Goal: Task Accomplishment & Management: Manage account settings

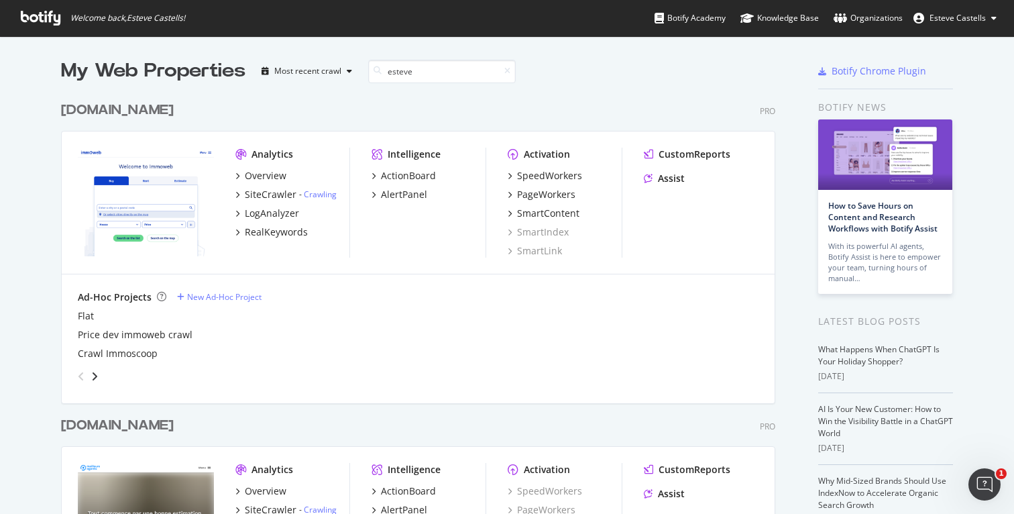
type input "esteve"
type input "gumtree"
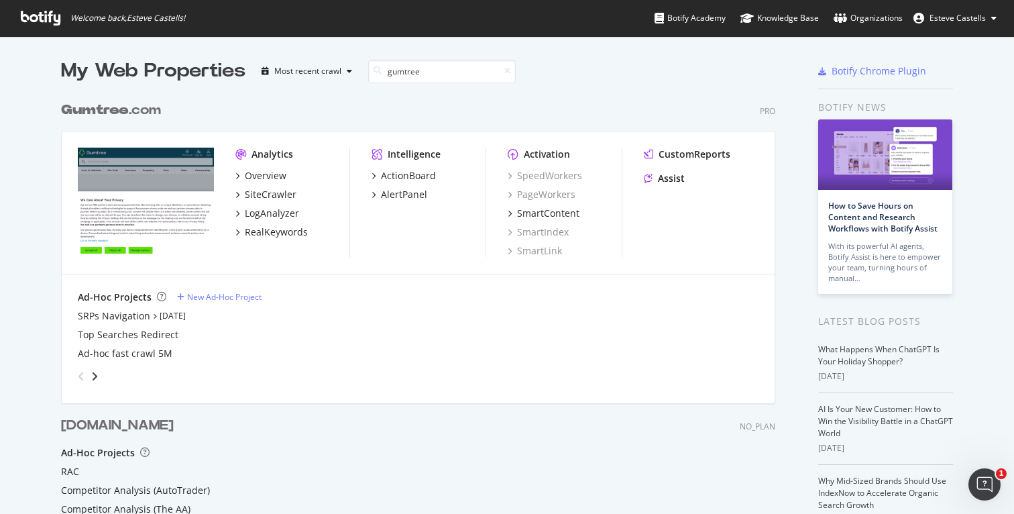
scroll to position [504, 725]
click at [128, 107] on b "Gumtree" at bounding box center [95, 109] width 68 height 13
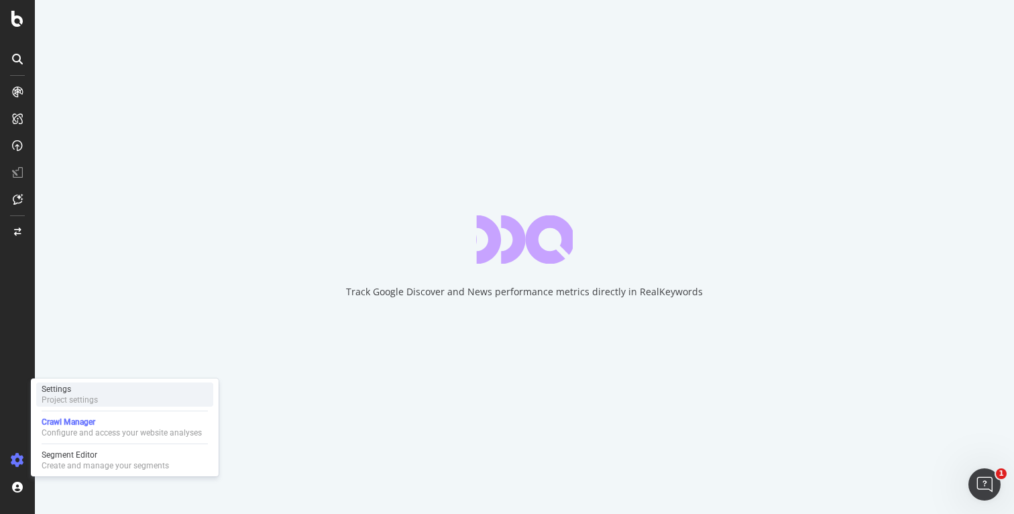
click at [84, 395] on div "Project settings" at bounding box center [70, 399] width 56 height 11
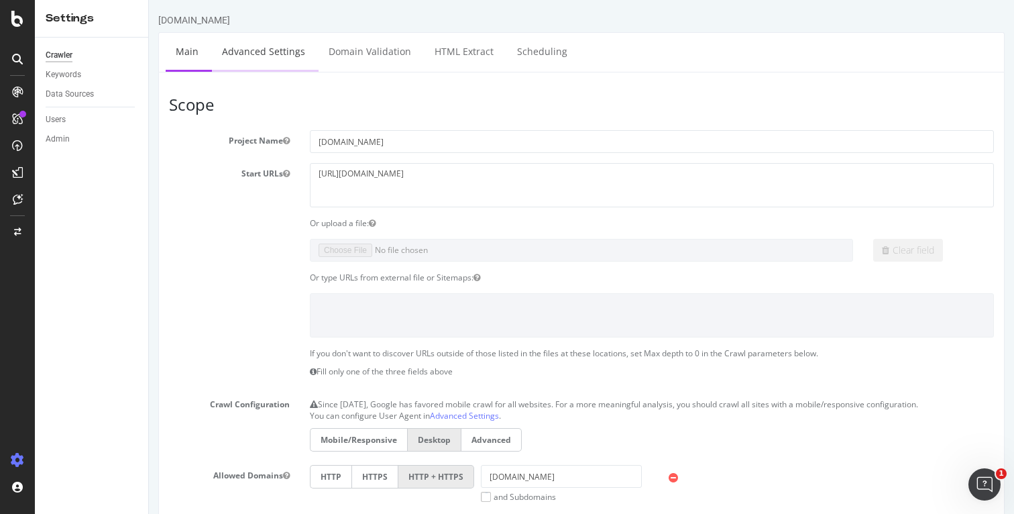
click at [286, 54] on link "Advanced Settings" at bounding box center [263, 51] width 103 height 37
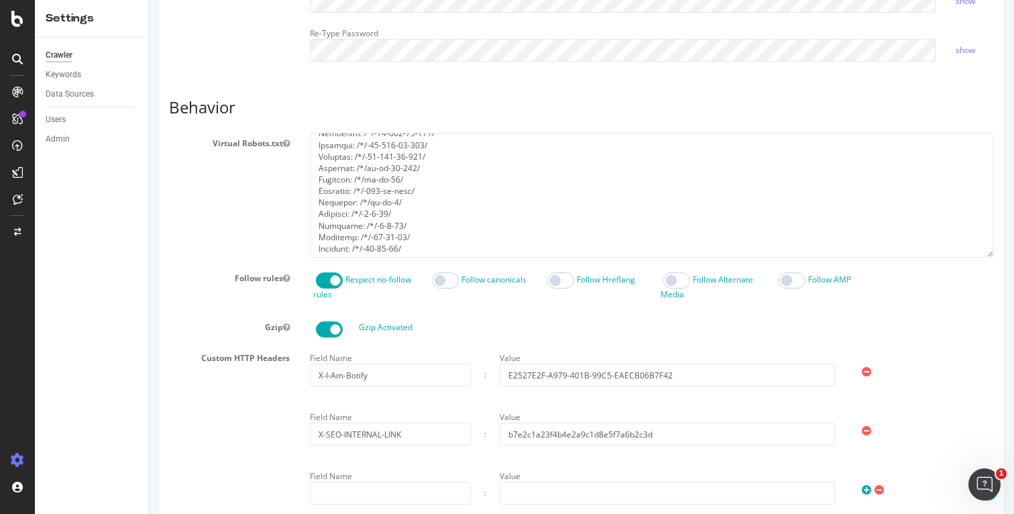
scroll to position [564, 0]
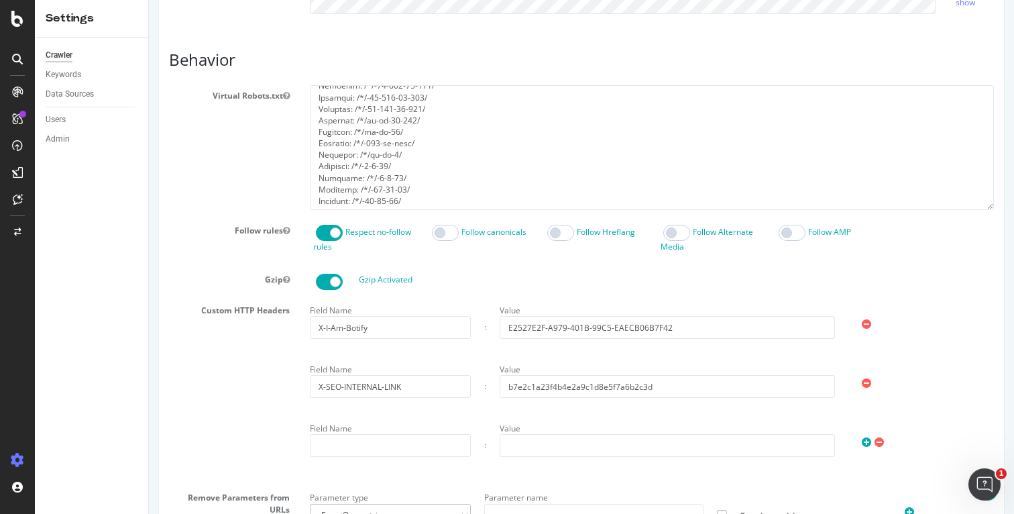
click at [866, 382] on icon at bounding box center [866, 383] width 9 height 11
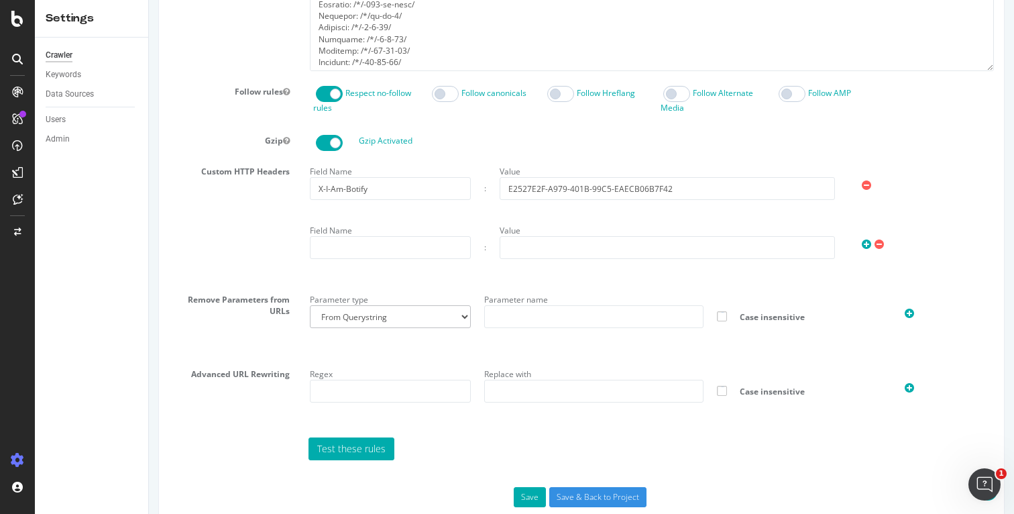
scroll to position [730, 0]
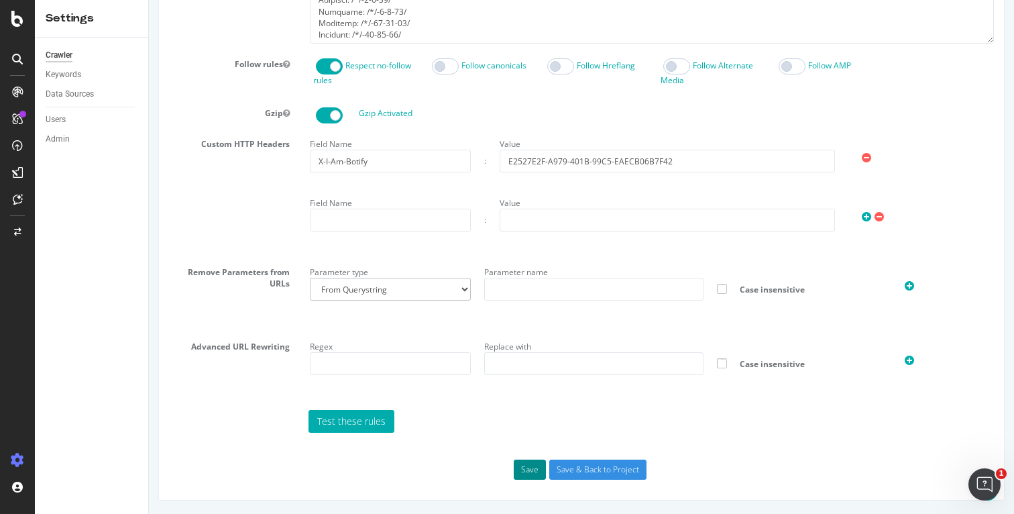
click at [532, 466] on button "Save" at bounding box center [530, 470] width 32 height 20
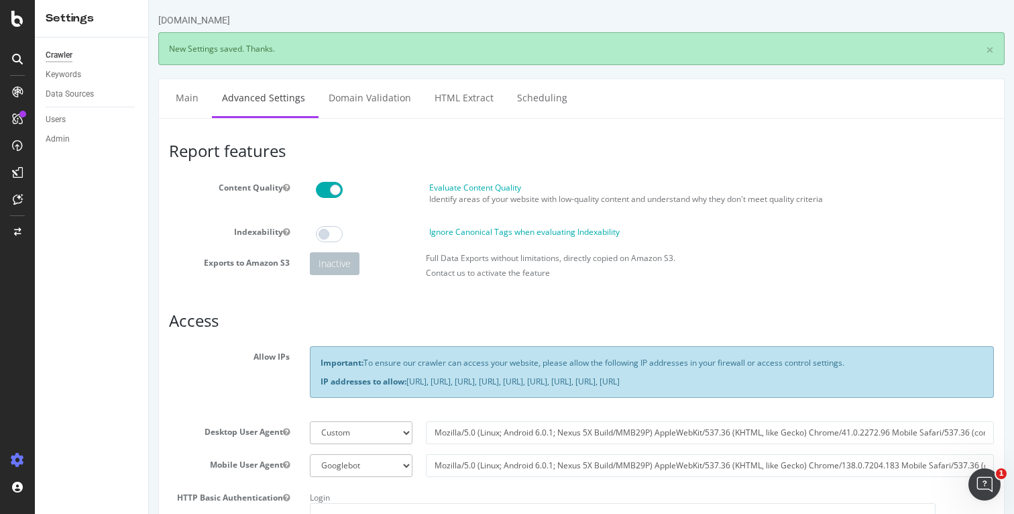
scroll to position [0, 0]
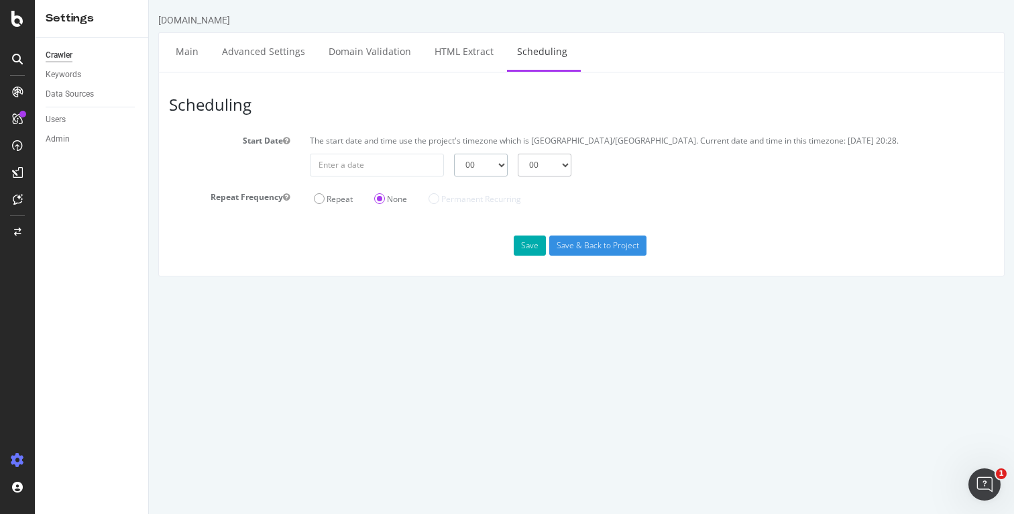
click at [460, 164] on select "00 01 02 03 04 05 06 07 08 09 10 11 12 13 14 15 16 17 18 19 20 21 22 23" at bounding box center [481, 165] width 54 height 23
select select "1"
click at [454, 154] on select "00 01 02 03 04 05 06 07 08 09 10 11 12 13 14 15 16 17 18 19 20 21 22 23" at bounding box center [481, 165] width 54 height 23
click at [413, 168] on input "[DATE]" at bounding box center [377, 165] width 134 height 23
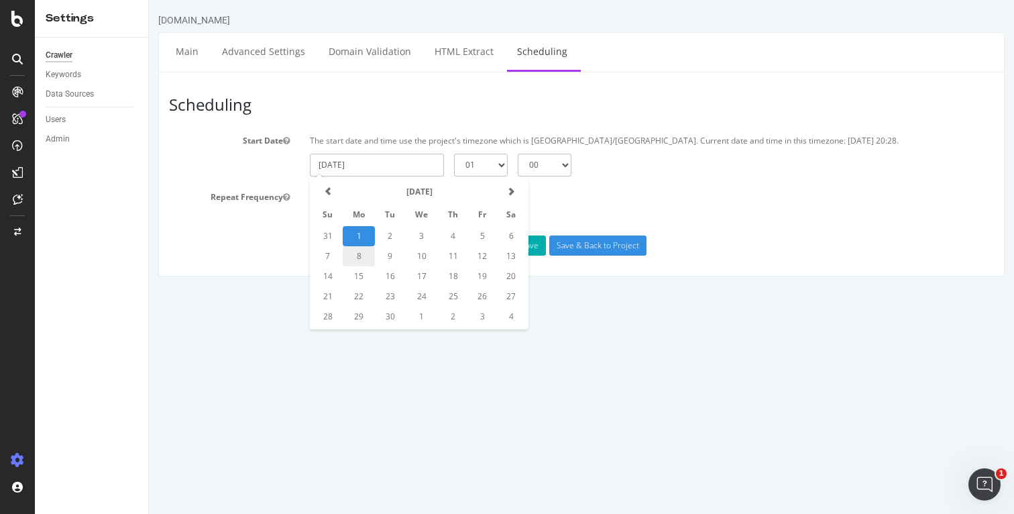
click at [358, 254] on td "8" at bounding box center [359, 256] width 32 height 20
type input "[DATE]"
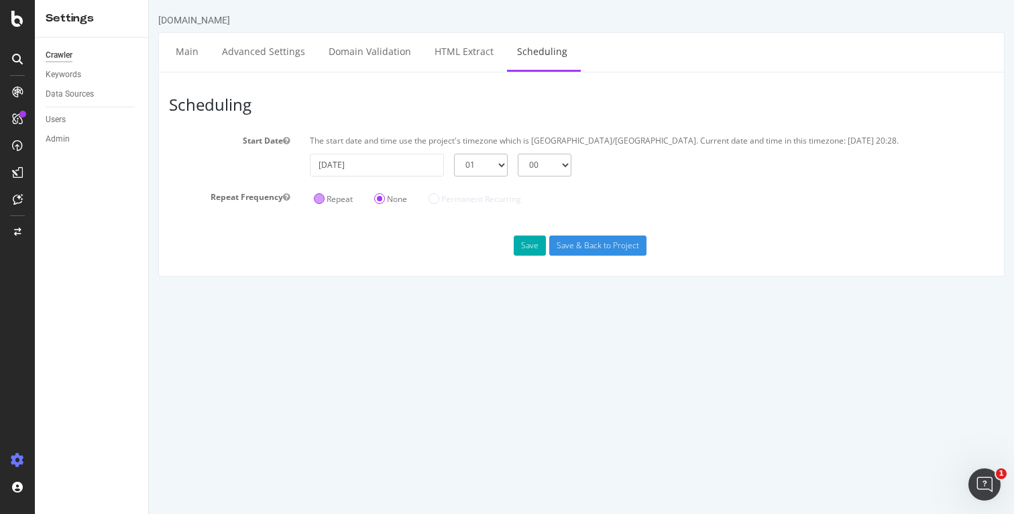
click at [348, 201] on label "Repeat" at bounding box center [333, 198] width 39 height 11
click at [149, 0] on input "Repeat" at bounding box center [149, 0] width 0 height 0
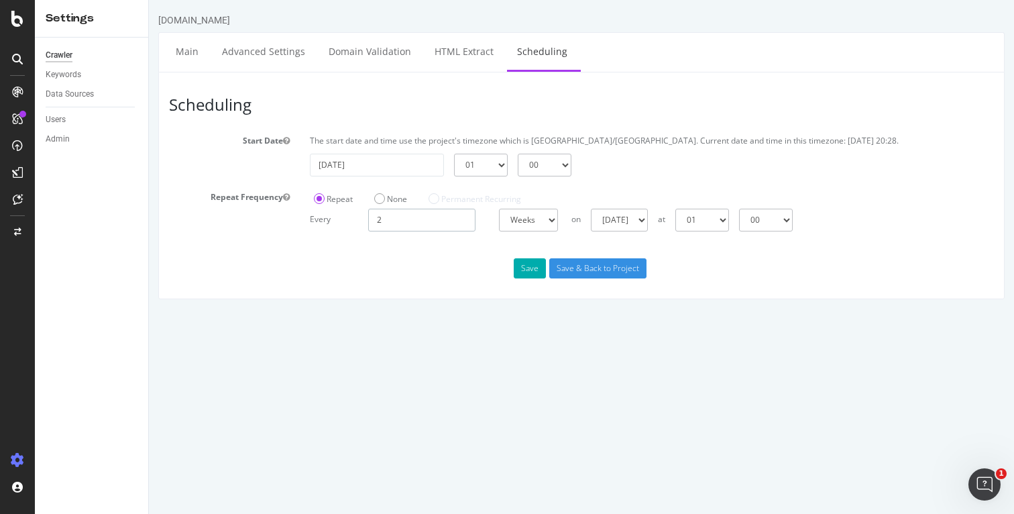
click at [405, 218] on input "2" at bounding box center [421, 220] width 107 height 23
type input "1"
click at [461, 274] on div "Save Save & Back to Project" at bounding box center [581, 268] width 845 height 20
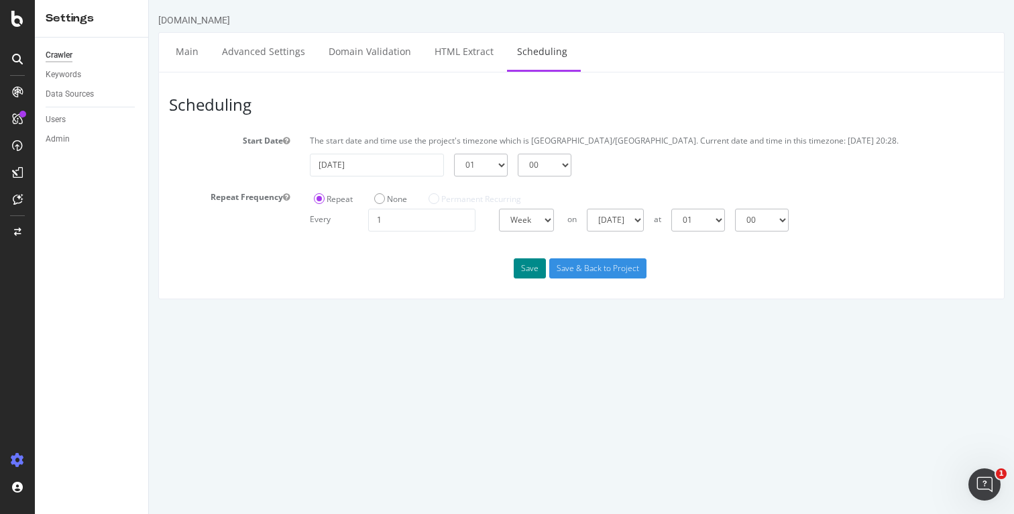
click at [531, 267] on button "Save" at bounding box center [530, 268] width 32 height 20
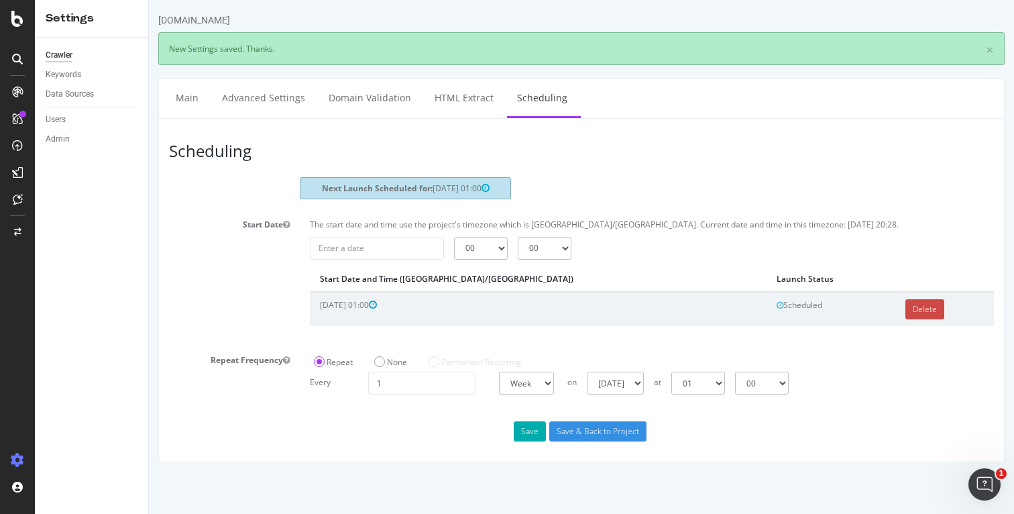
click at [906, 304] on link "Delete" at bounding box center [925, 309] width 39 height 20
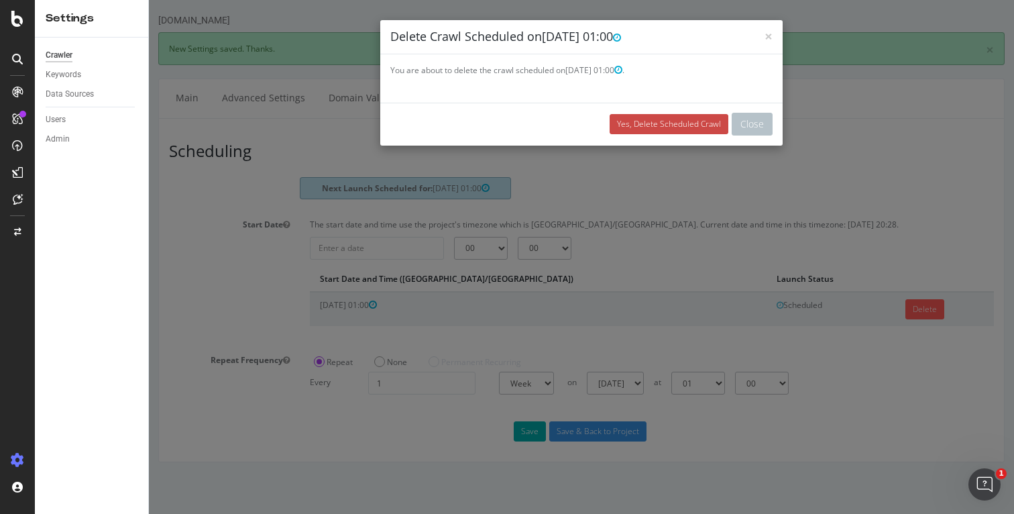
click at [698, 121] on link "Yes, Delete Scheduled Crawl" at bounding box center [669, 124] width 119 height 20
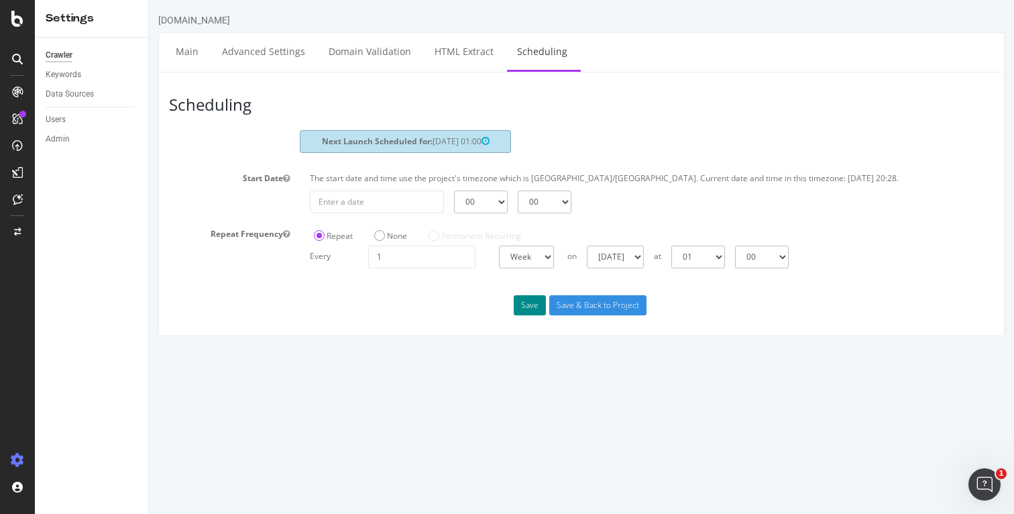
click at [526, 303] on button "Save" at bounding box center [530, 305] width 32 height 20
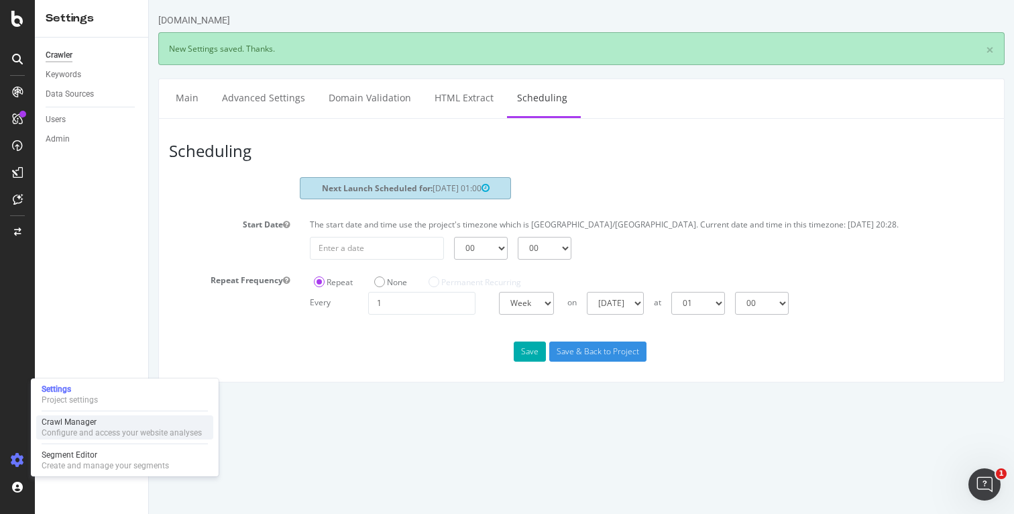
click at [76, 422] on div "Crawl Manager" at bounding box center [122, 422] width 160 height 11
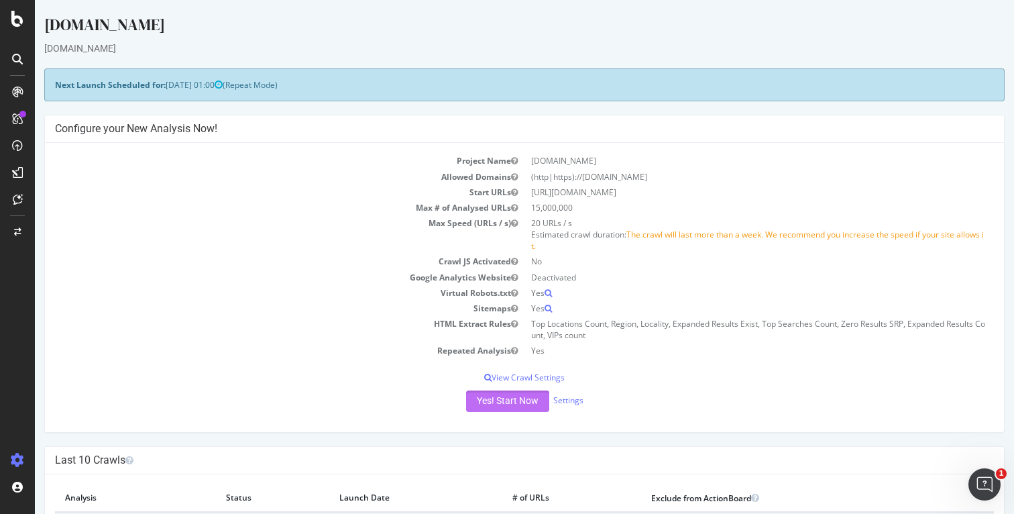
click at [496, 401] on button "Yes! Start Now" at bounding box center [507, 400] width 83 height 21
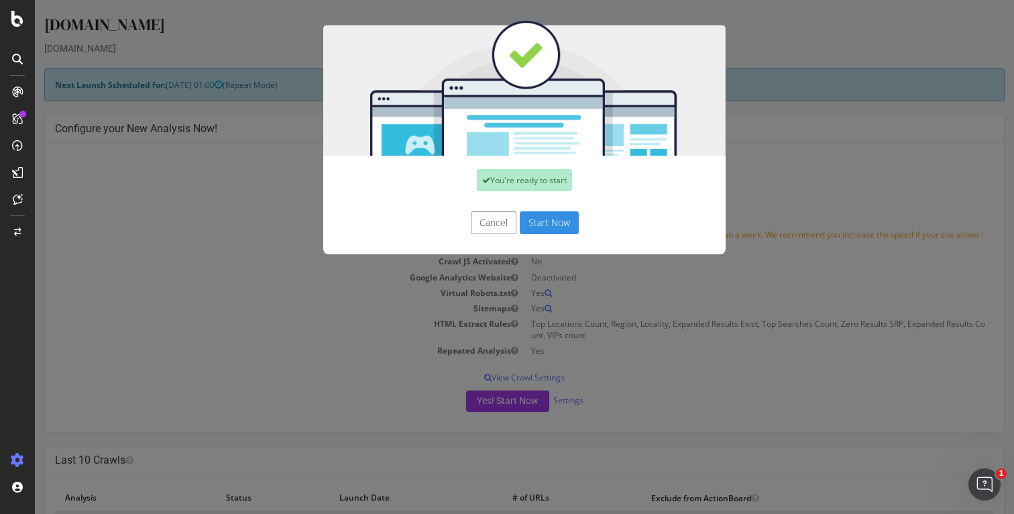
click at [555, 213] on button "Start Now" at bounding box center [549, 222] width 59 height 23
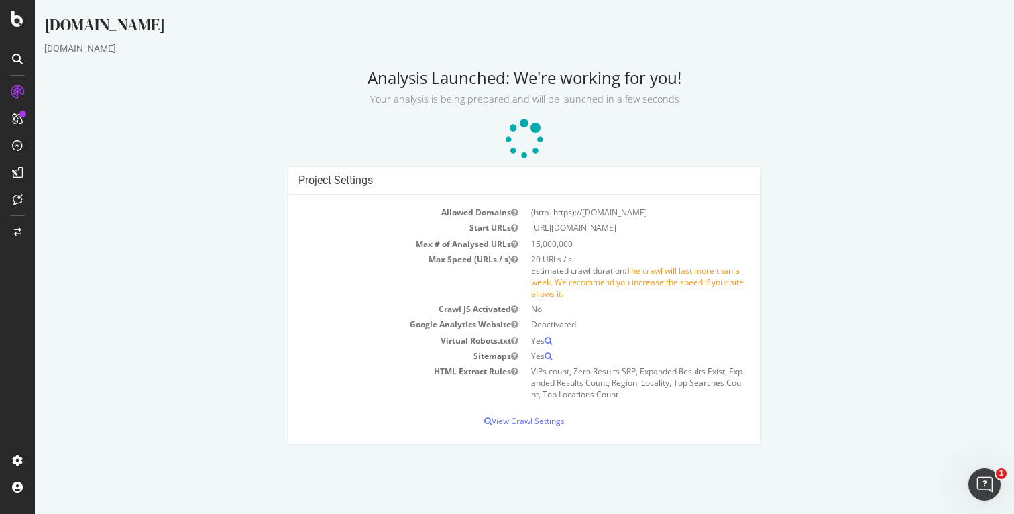
click at [710, 148] on p at bounding box center [524, 139] width 961 height 40
